Goal: Check status: Check status

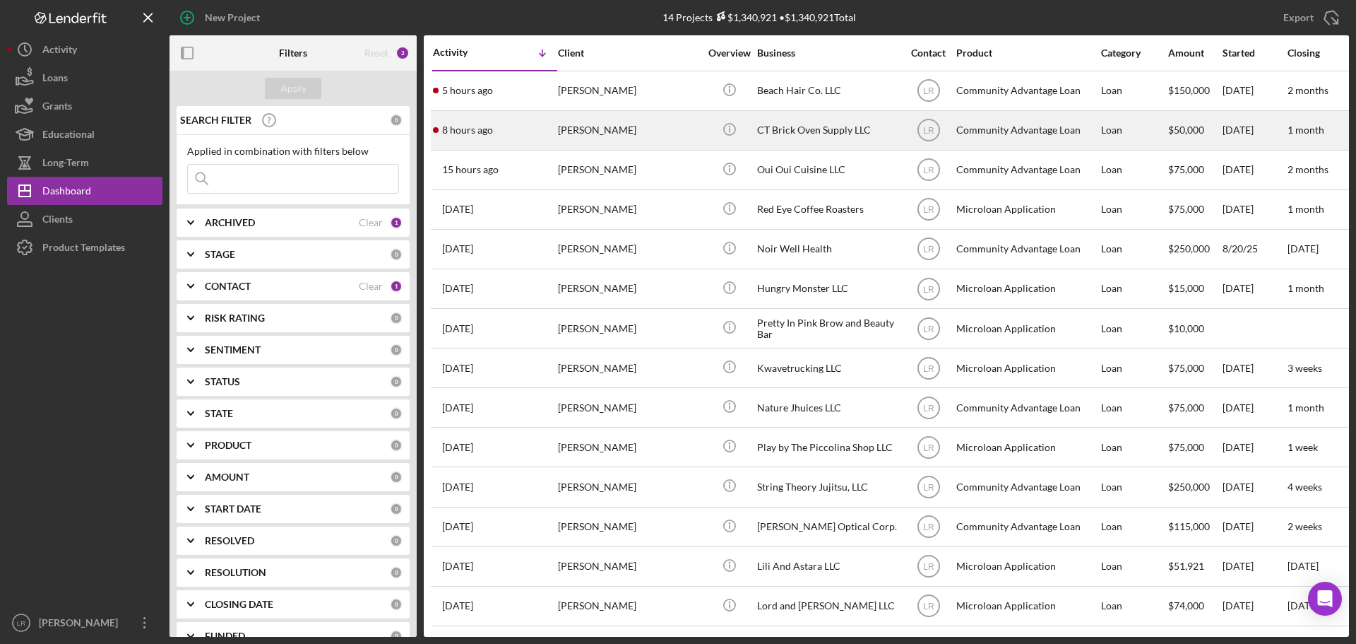
click at [605, 134] on div "[PERSON_NAME]" at bounding box center [628, 130] width 141 height 37
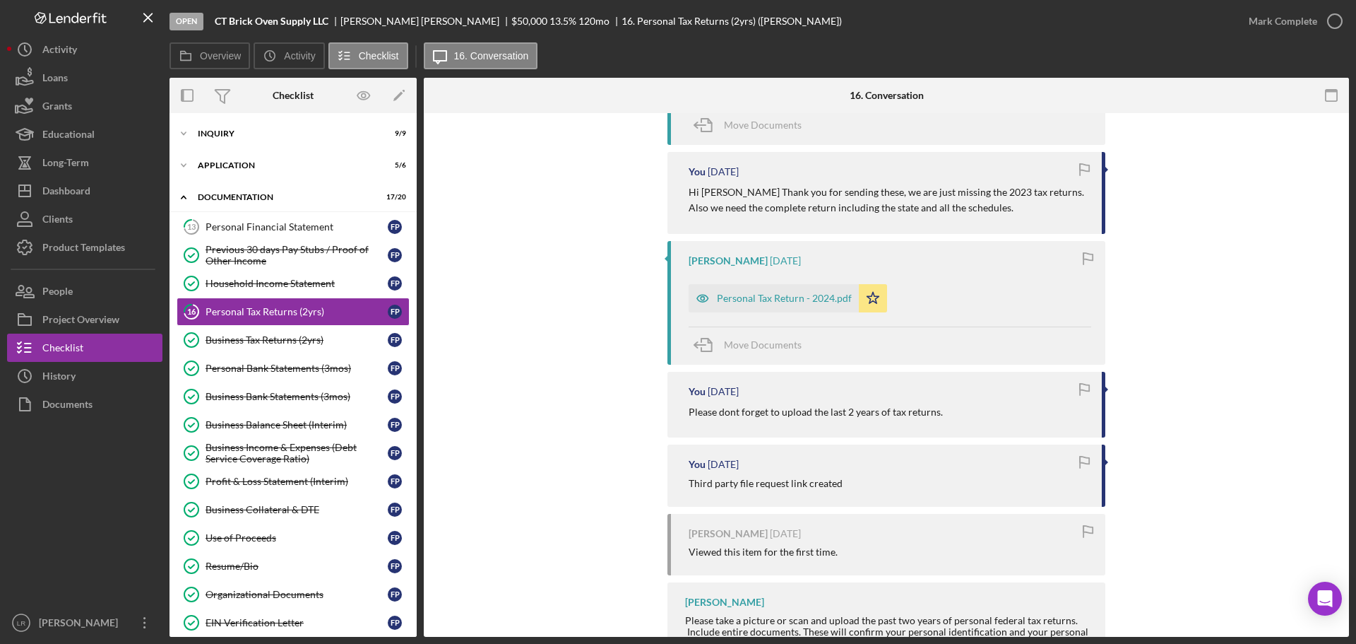
scroll to position [565, 0]
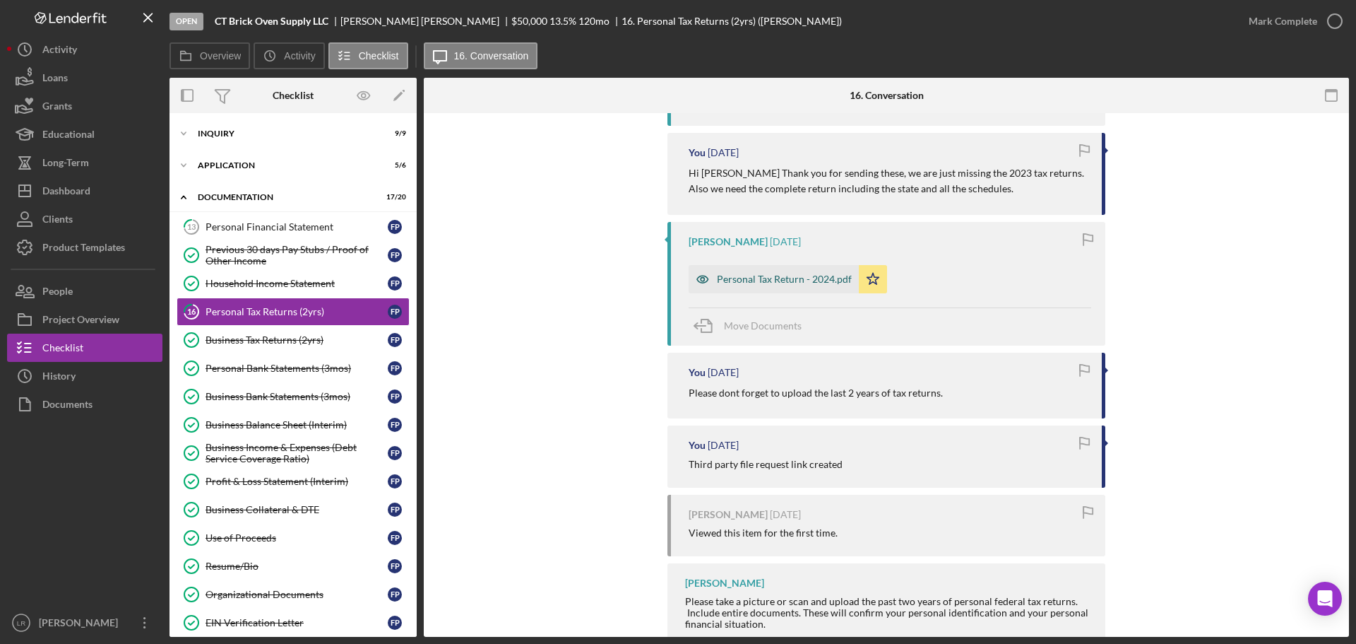
click at [764, 285] on div "Personal Tax Return - 2024.pdf" at bounding box center [784, 278] width 135 height 11
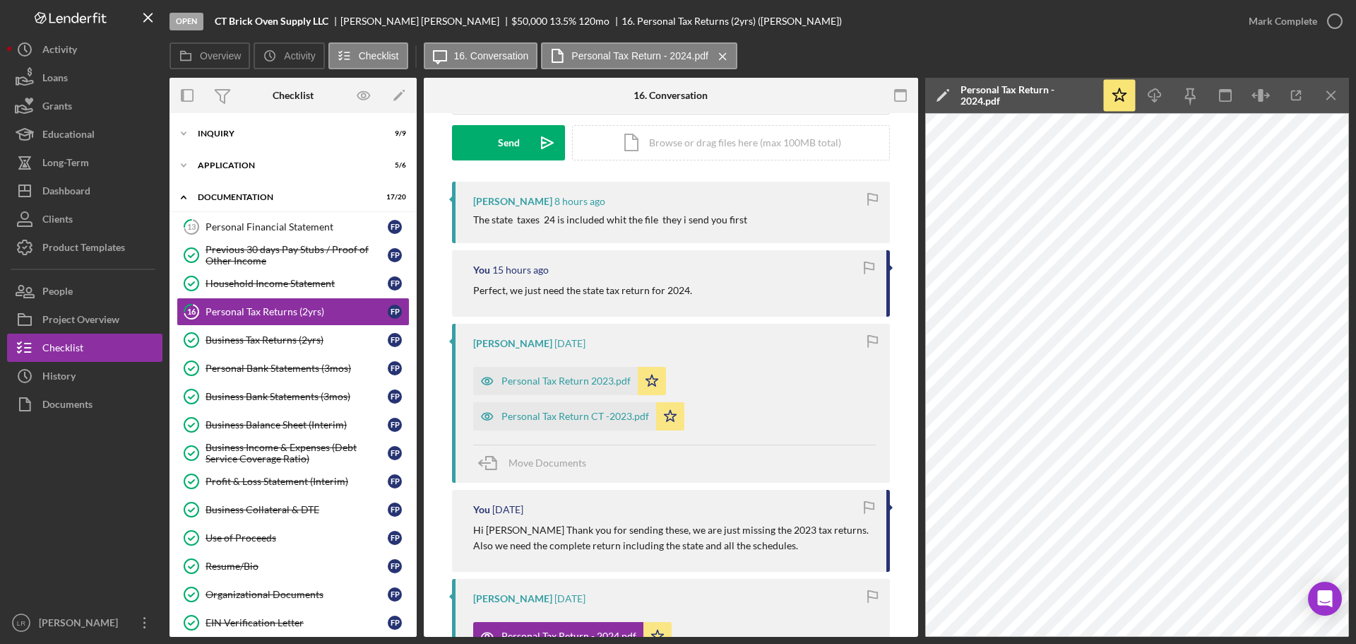
scroll to position [283, 0]
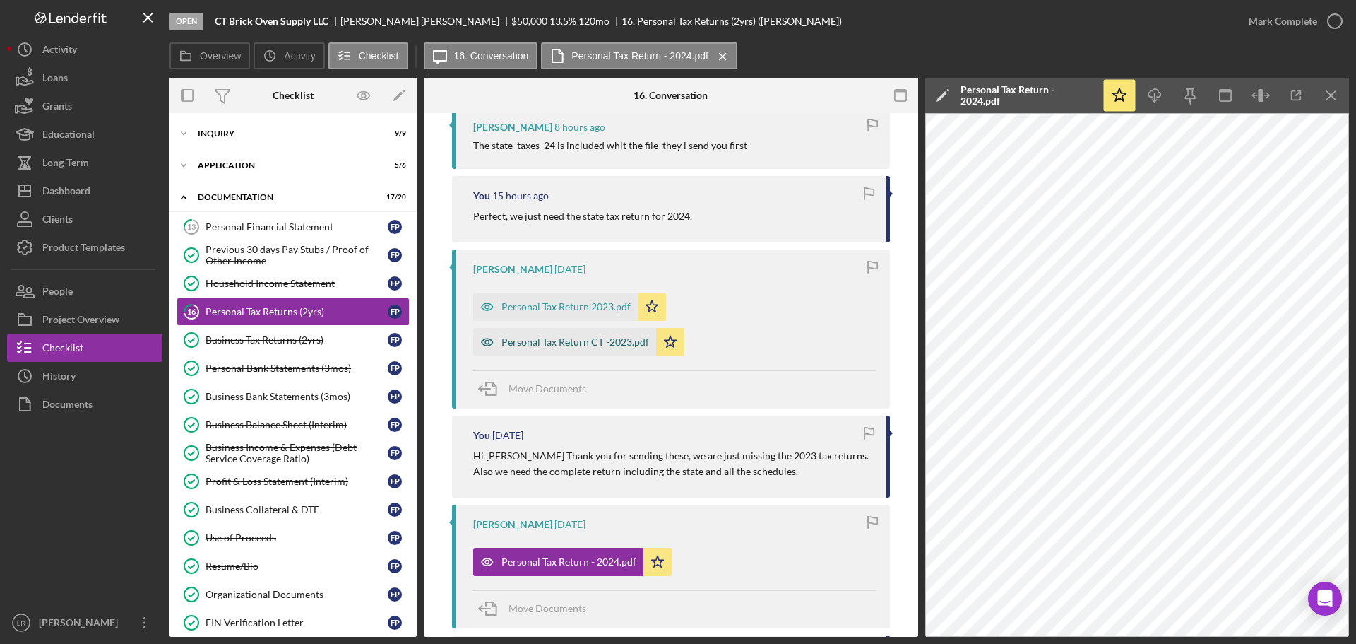
click at [595, 348] on div "Personal Tax Return CT -2023.pdf" at bounding box center [576, 341] width 148 height 11
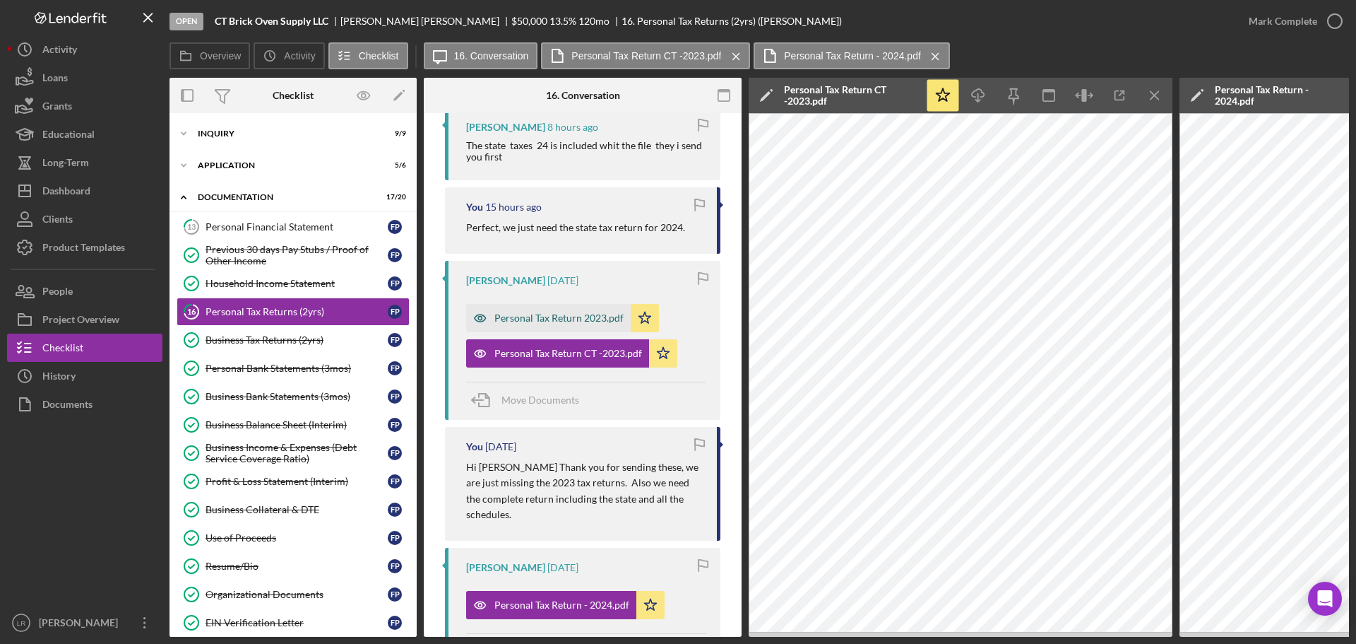
click at [562, 324] on div "Personal Tax Return 2023.pdf" at bounding box center [558, 317] width 129 height 11
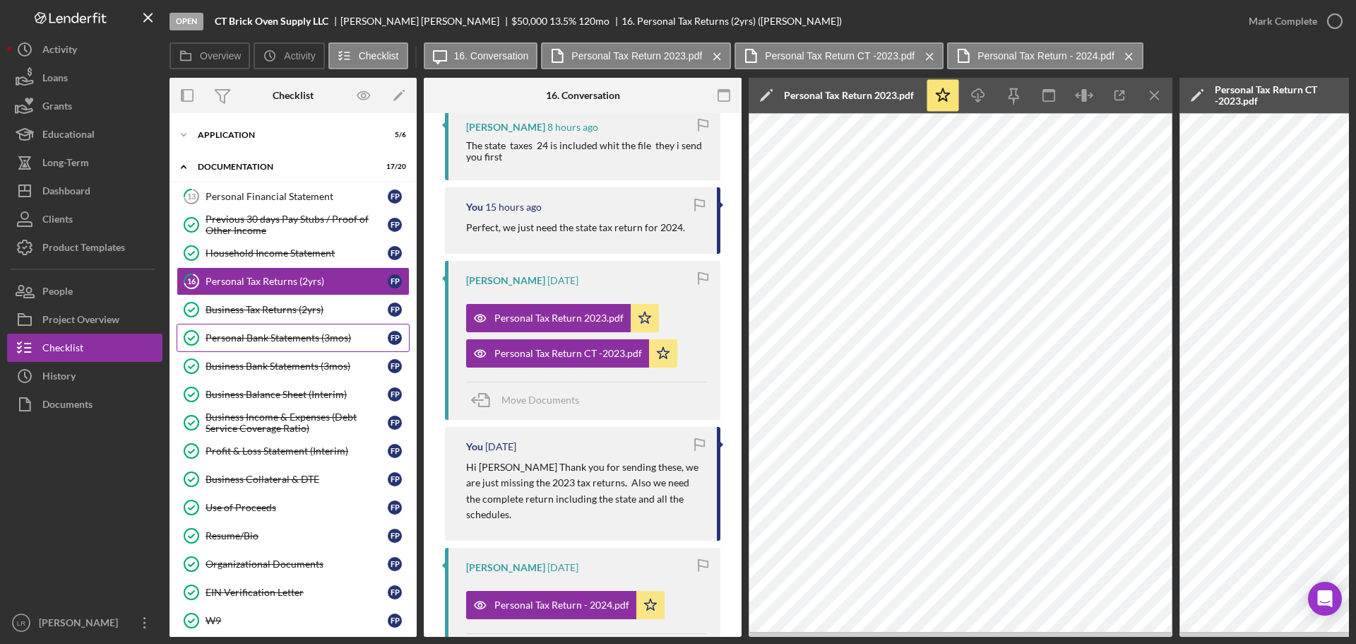
scroll to position [0, 0]
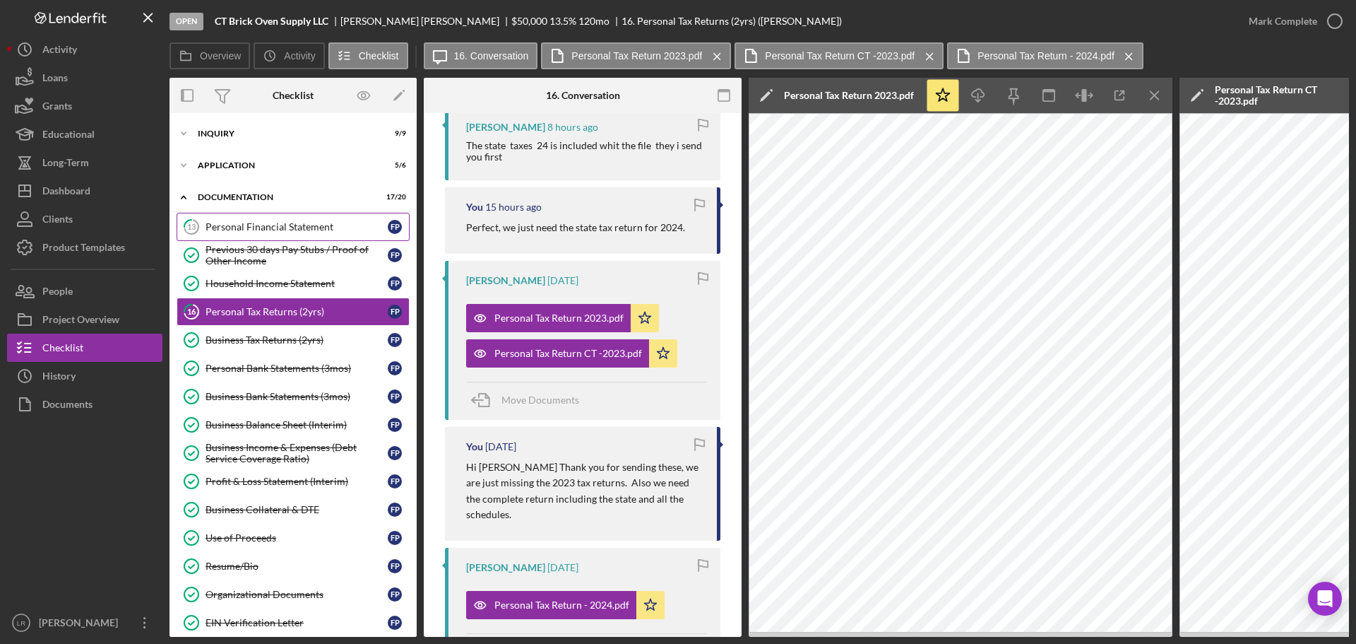
click at [317, 220] on link "13 Personal Financial Statement F P" at bounding box center [293, 227] width 233 height 28
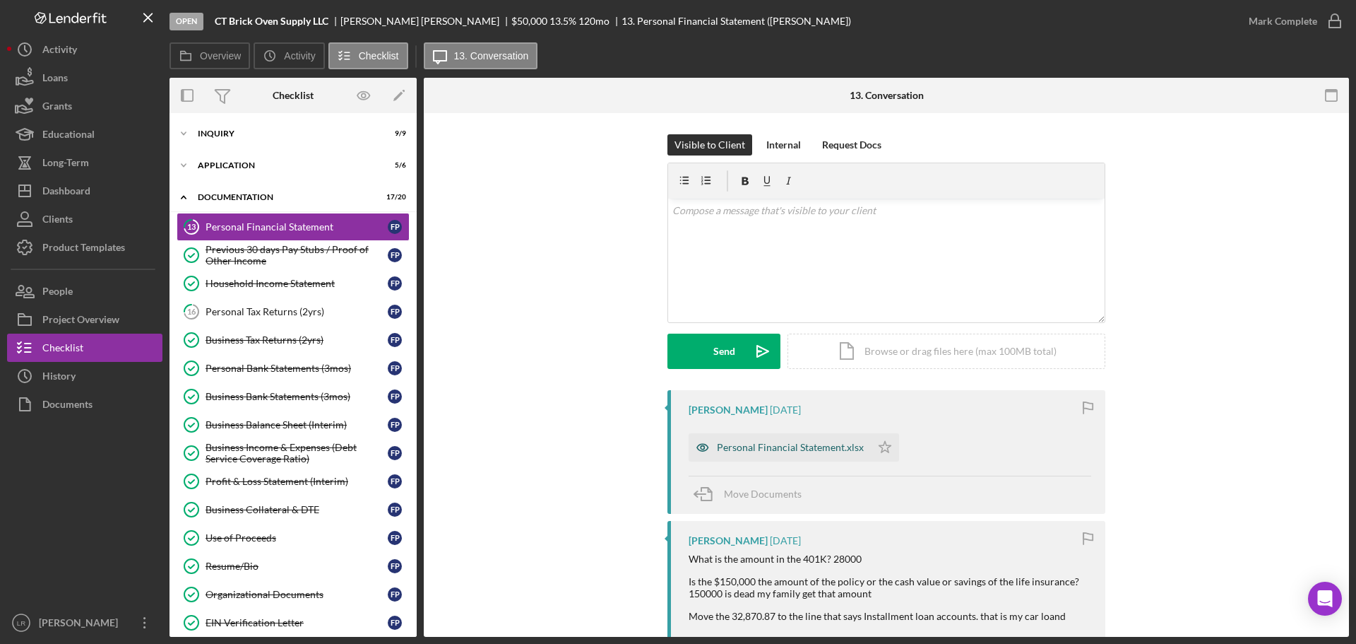
click at [765, 450] on div "Personal Financial Statement.xlsx" at bounding box center [790, 446] width 147 height 11
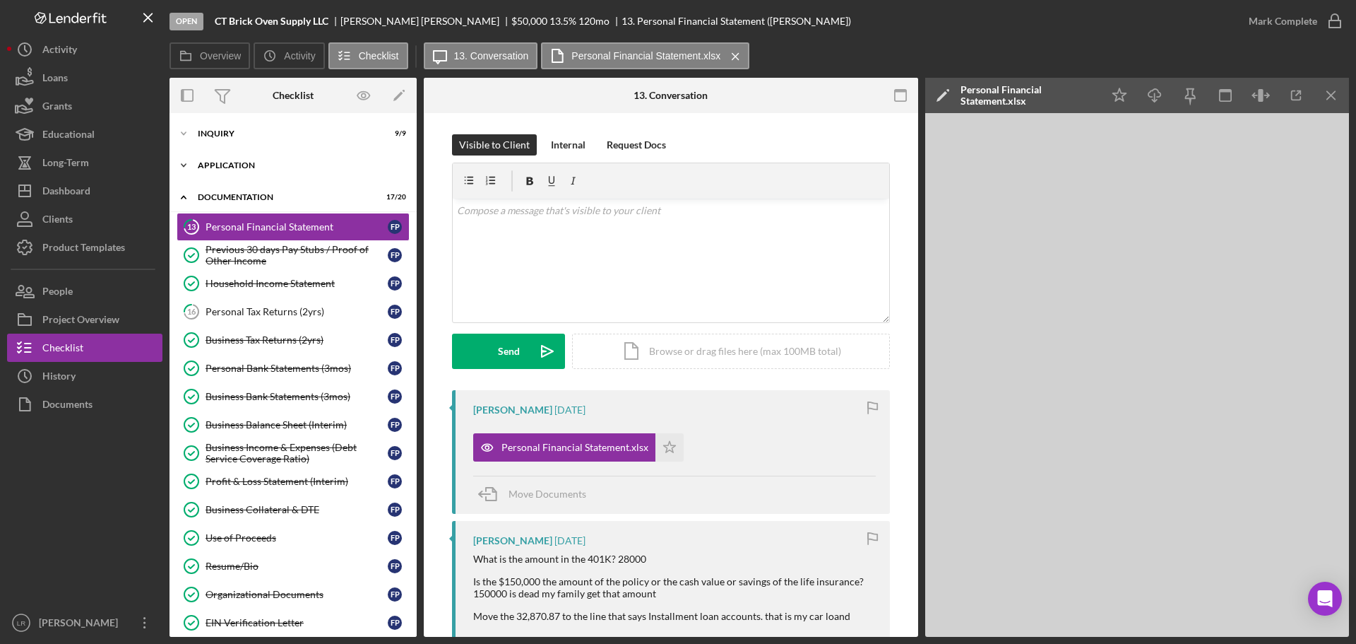
click at [238, 168] on div "Application" at bounding box center [298, 165] width 201 height 8
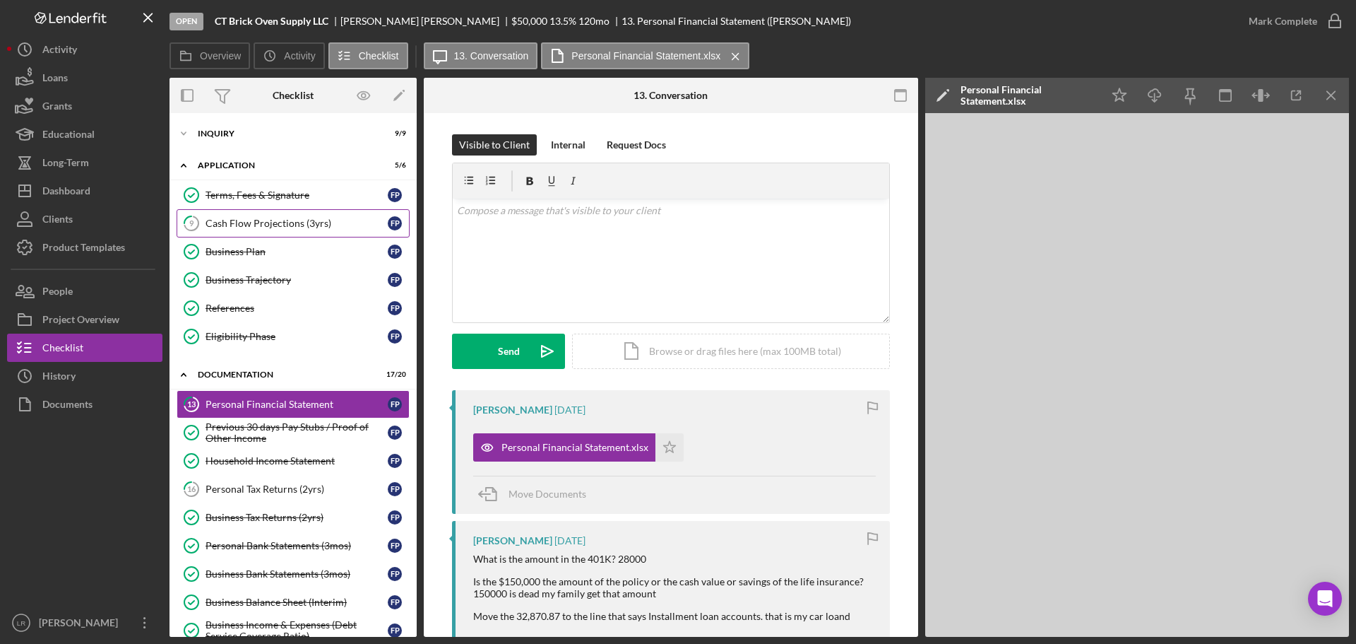
click at [256, 230] on link "9 Cash Flow Projections (3yrs) F P" at bounding box center [293, 223] width 233 height 28
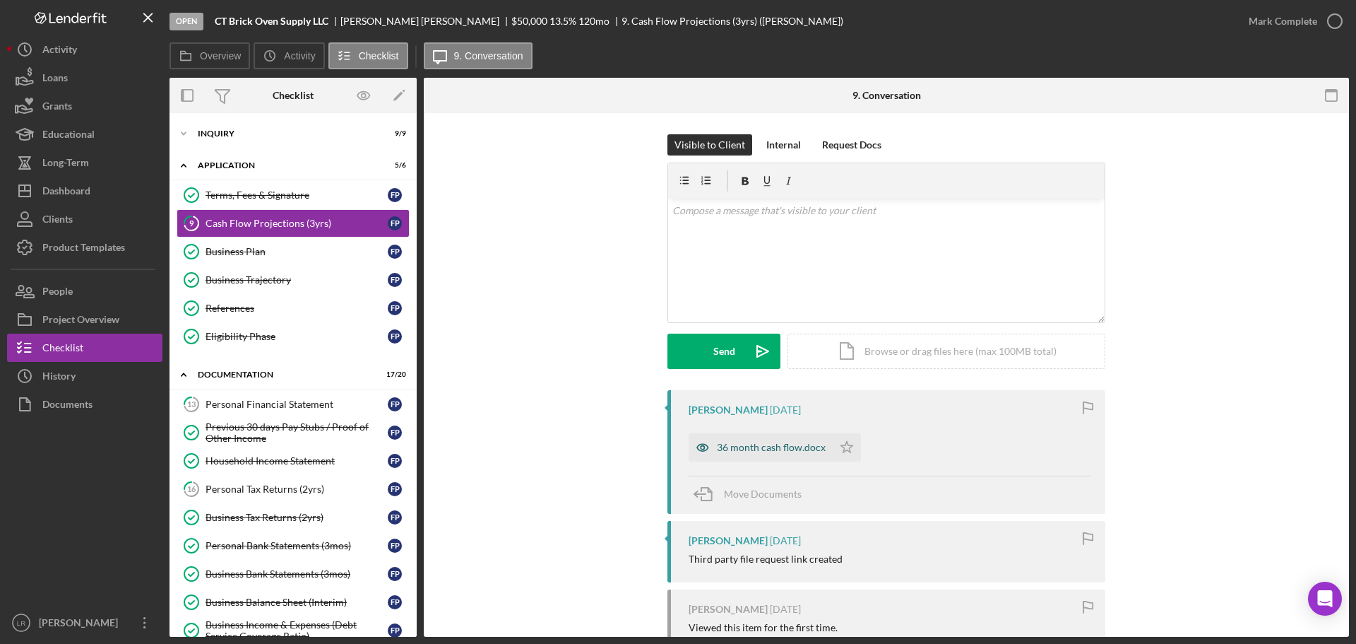
click at [761, 445] on div "36 month cash flow.docx" at bounding box center [771, 446] width 109 height 11
